Goal: Check status: Check status

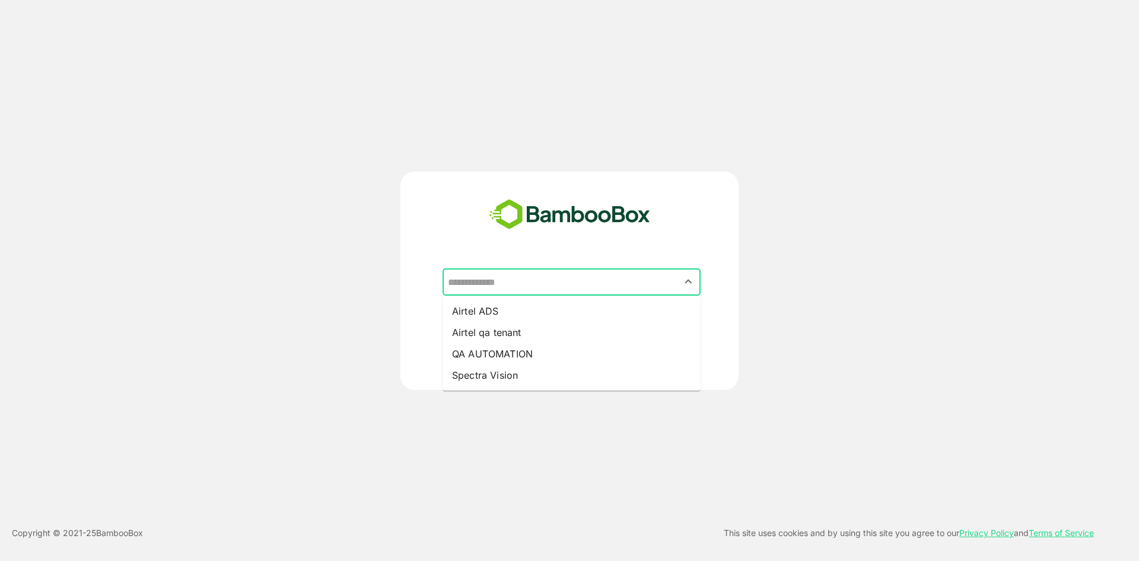
click at [557, 291] on input "text" at bounding box center [571, 282] width 253 height 23
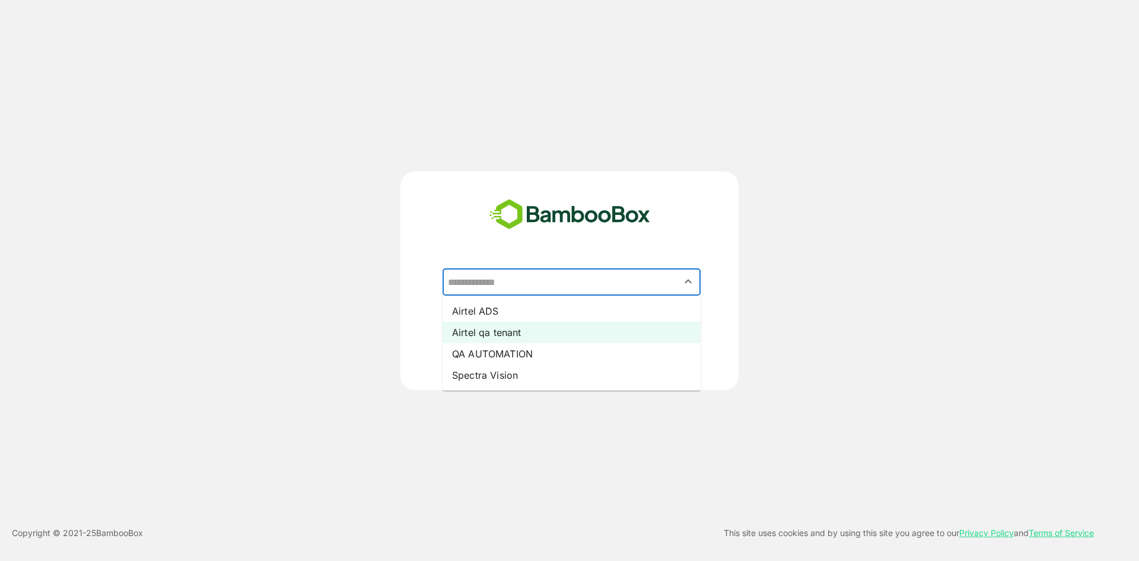
click at [549, 323] on li "Airtel qa tenant" at bounding box center [572, 332] width 258 height 21
type input "**********"
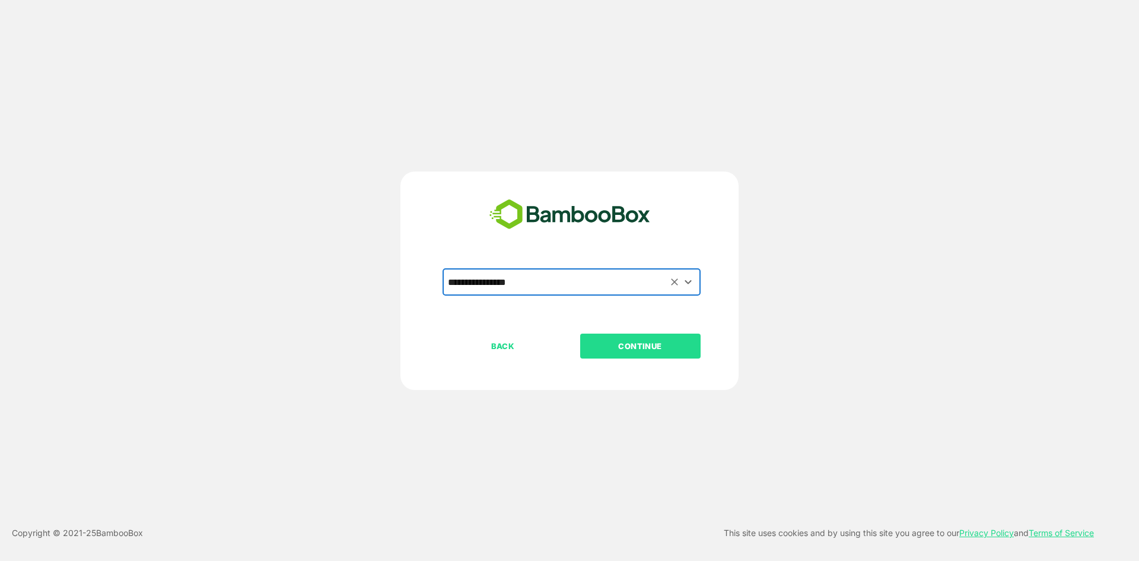
click at [591, 333] on button "CONTINUE" at bounding box center [640, 345] width 120 height 25
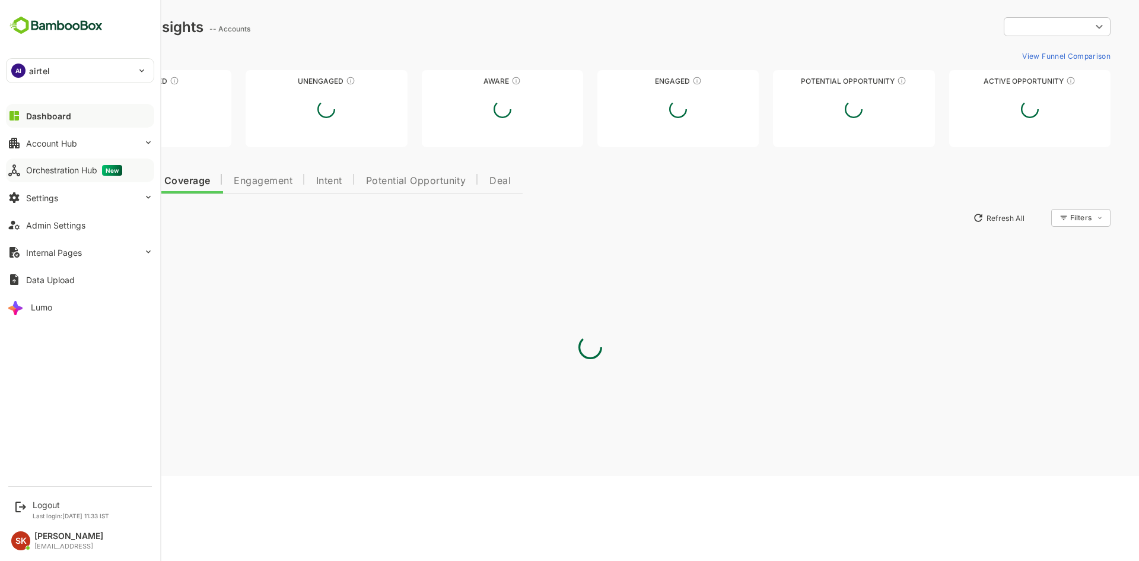
click at [85, 169] on div "Orchestration Hub New" at bounding box center [74, 170] width 96 height 11
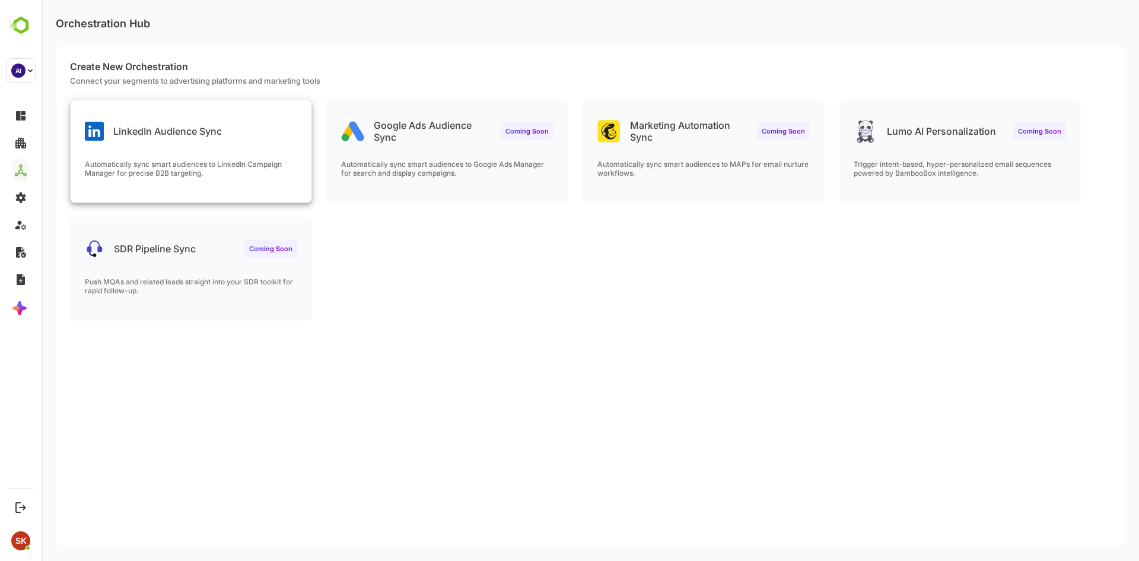
click at [175, 122] on div "LinkedIn Audience Sync" at bounding box center [153, 131] width 137 height 19
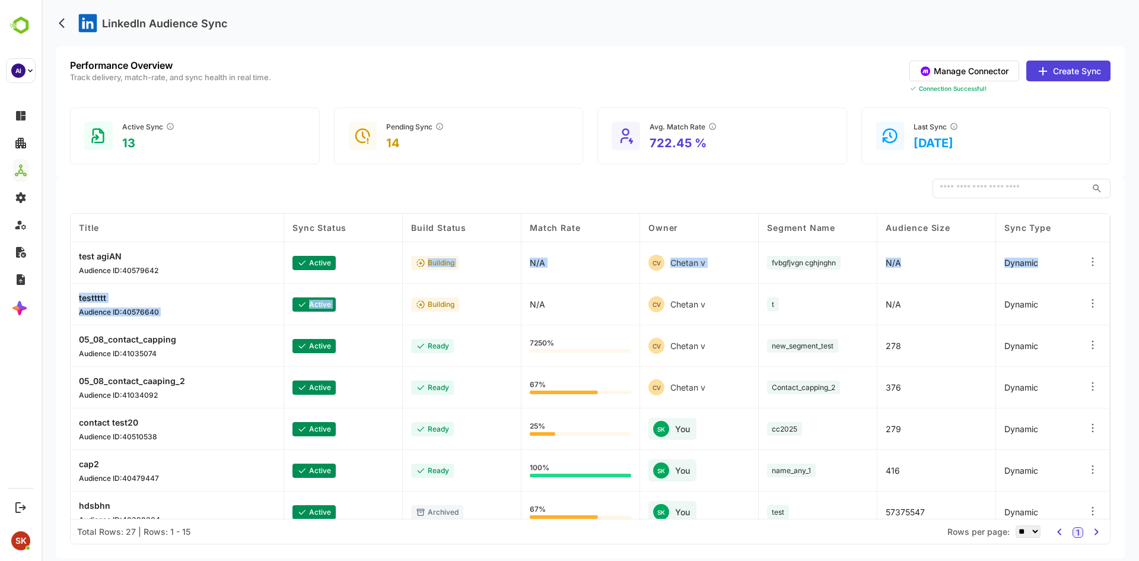
drag, startPoint x: 413, startPoint y: 278, endPoint x: 417, endPoint y: 293, distance: 15.4
click at [417, 293] on div "Title Sync Status Build Status Match Rate Owner Segment Name Audience Size Sync…" at bounding box center [590, 366] width 1039 height 305
click at [381, 325] on div "active" at bounding box center [343, 305] width 119 height 42
click at [691, 147] on p "722.45 %" at bounding box center [684, 143] width 68 height 14
click at [687, 150] on div "Avg. Match Rate 722.45 %" at bounding box center [722, 135] width 250 height 57
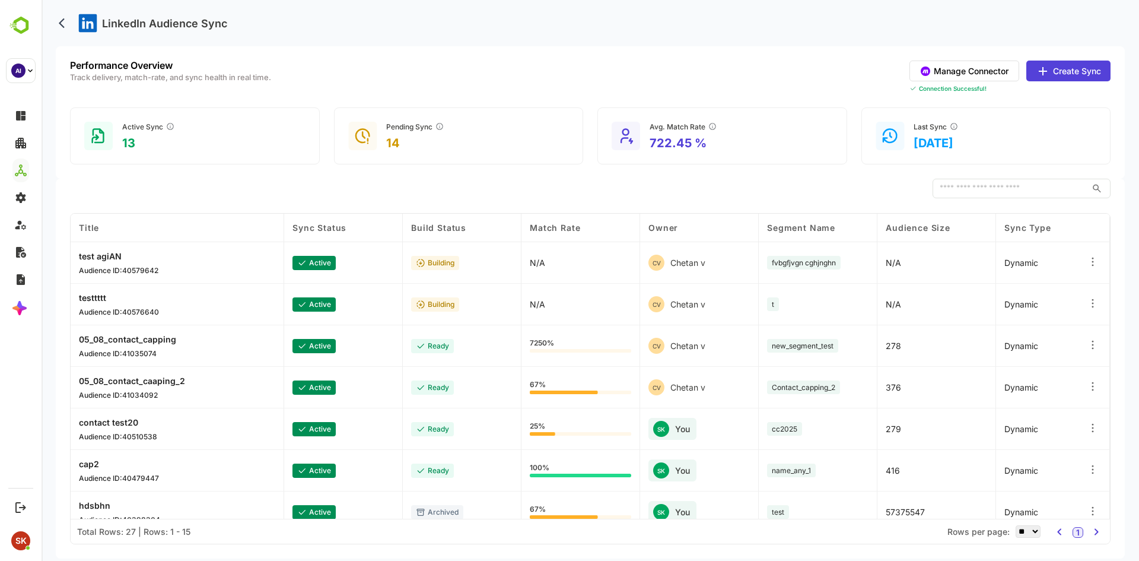
click at [577, 184] on div "​" at bounding box center [590, 189] width 1041 height 20
click at [581, 202] on div "​ COLUMN VISIBILITY Title Title Sync Status Build Status Match Rate Owner Segme…" at bounding box center [590, 369] width 1069 height 380
click at [526, 190] on div "​" at bounding box center [590, 189] width 1041 height 20
click at [362, 39] on div "LinkedIn Audience Sync" at bounding box center [590, 23] width 1069 height 46
